Goal: Transaction & Acquisition: Book appointment/travel/reservation

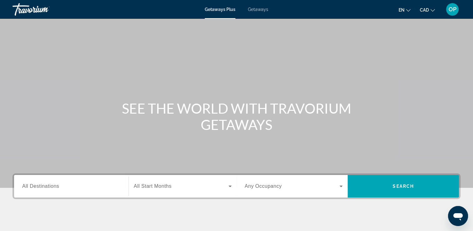
click at [58, 187] on span "All Destinations" at bounding box center [40, 185] width 37 height 5
click at [58, 187] on input "Destination All Destinations" at bounding box center [71, 185] width 98 height 7
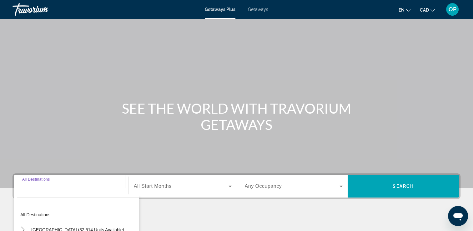
scroll to position [107, 0]
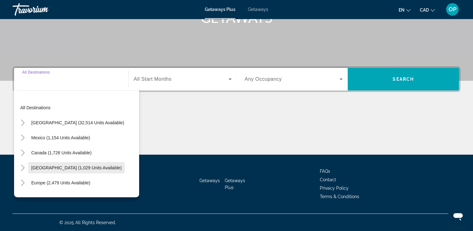
click at [66, 167] on span "[GEOGRAPHIC_DATA] (1,029 units available)" at bounding box center [76, 167] width 90 height 5
type input "**********"
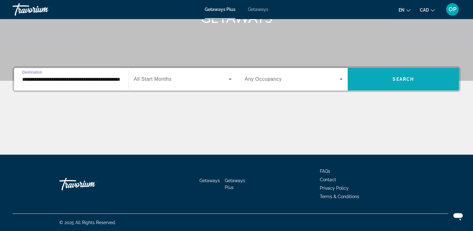
click at [400, 83] on span "Search widget" at bounding box center [402, 79] width 111 height 15
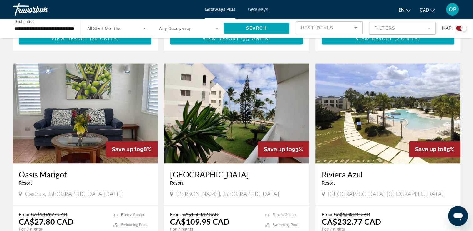
scroll to position [875, 0]
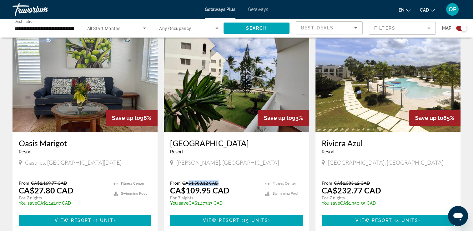
drag, startPoint x: 188, startPoint y: 167, endPoint x: 225, endPoint y: 164, distance: 36.6
click at [225, 180] on p "From CA$1,583.12 CAD" at bounding box center [214, 182] width 88 height 5
drag, startPoint x: 225, startPoint y: 164, endPoint x: 229, endPoint y: 204, distance: 40.2
click at [229, 217] on span "View Resort" at bounding box center [221, 219] width 37 height 5
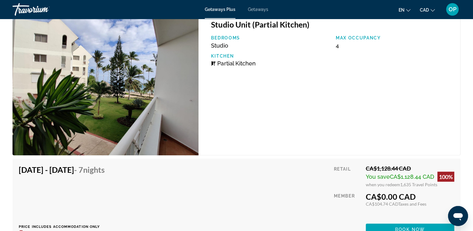
scroll to position [1062, 0]
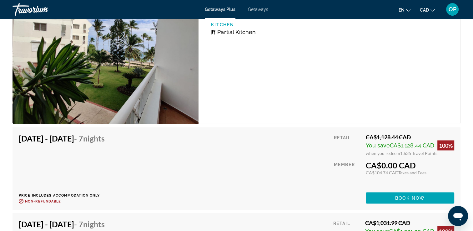
drag, startPoint x: 375, startPoint y: 132, endPoint x: 413, endPoint y: 131, distance: 38.4
click at [413, 133] on div "CA$1,128.44 CAD" at bounding box center [409, 136] width 88 height 7
drag, startPoint x: 413, startPoint y: 131, endPoint x: 409, endPoint y: 157, distance: 27.0
click at [409, 160] on div "CA$0.00 CAD" at bounding box center [409, 164] width 88 height 9
drag, startPoint x: 409, startPoint y: 157, endPoint x: 413, endPoint y: 144, distance: 13.5
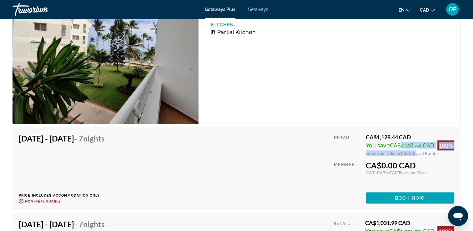
click at [413, 144] on div "CA$1,128.44 CAD You save CA$1,128.44 CAD 100% when you redeem 1,635 Travel Poin…" at bounding box center [409, 144] width 88 height 22
drag, startPoint x: 413, startPoint y: 144, endPoint x: 422, endPoint y: 152, distance: 11.5
click at [422, 152] on div "Retail CA$1,128.44 CAD You save CA$1,128.44 CAD 100% when you redeem 1,635 Trav…" at bounding box center [394, 168] width 120 height 70
drag, startPoint x: 373, startPoint y: 132, endPoint x: 428, endPoint y: 131, distance: 55.0
click at [428, 133] on div "CA$1,128.44 CAD" at bounding box center [409, 136] width 88 height 7
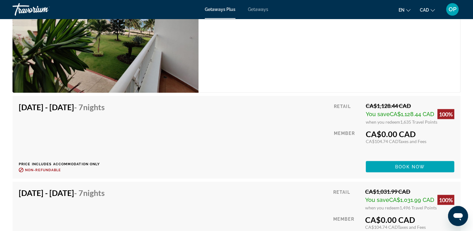
scroll to position [1156, 0]
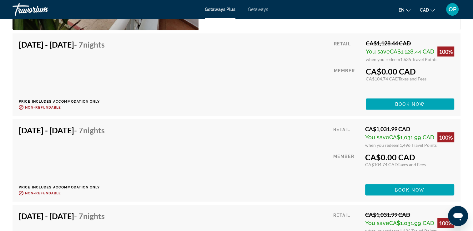
drag, startPoint x: 371, startPoint y: 121, endPoint x: 415, endPoint y: 123, distance: 43.8
click at [415, 125] on div "CA$1,031.99 CAD" at bounding box center [409, 128] width 89 height 7
drag, startPoint x: 369, startPoint y: 158, endPoint x: 394, endPoint y: 158, distance: 24.7
click at [394, 161] on div "CA$104.74 CAD Taxes and Fees" at bounding box center [409, 163] width 89 height 5
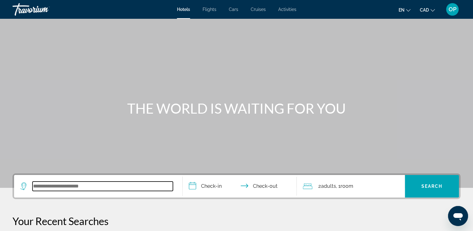
click at [71, 185] on input "Search widget" at bounding box center [102, 185] width 140 height 9
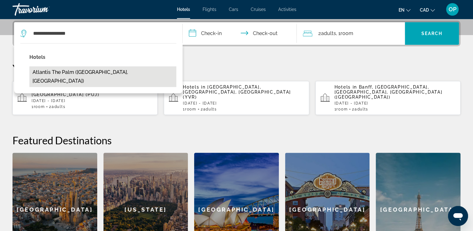
click at [73, 68] on button "Atlantis The Palm (Dubai, AE)" at bounding box center [102, 76] width 147 height 21
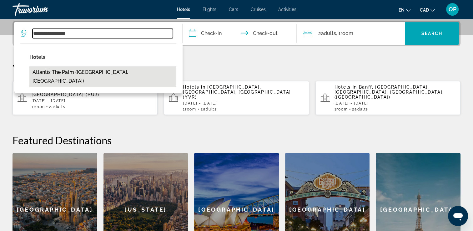
type input "**********"
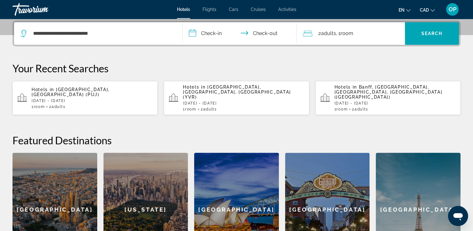
click at [201, 30] on input "**********" at bounding box center [240, 34] width 117 height 24
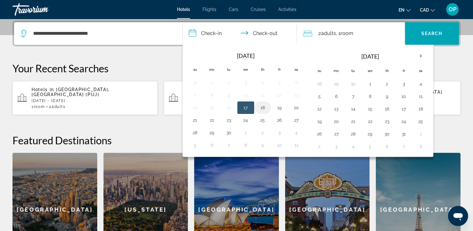
click at [263, 105] on button "18" at bounding box center [262, 107] width 10 height 9
click at [279, 108] on button "19" at bounding box center [279, 107] width 10 height 9
type input "**********"
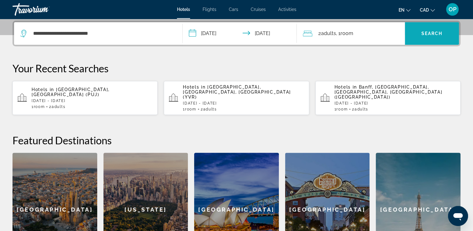
click at [420, 37] on span "Search widget" at bounding box center [431, 33] width 54 height 15
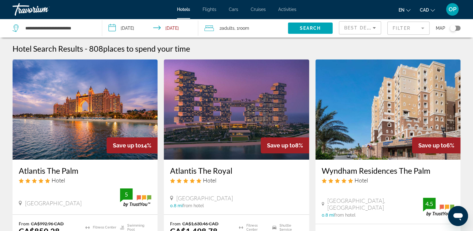
scroll to position [94, 0]
